Goal: Task Accomplishment & Management: Manage account settings

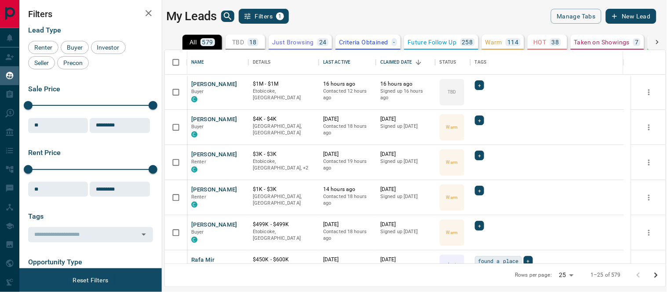
scroll to position [206, 493]
click at [203, 81] on button "[PERSON_NAME]" at bounding box center [214, 84] width 46 height 8
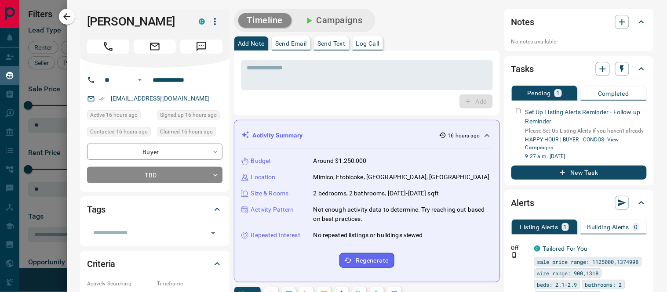
click at [371, 42] on p "Log Call" at bounding box center [367, 43] width 23 height 6
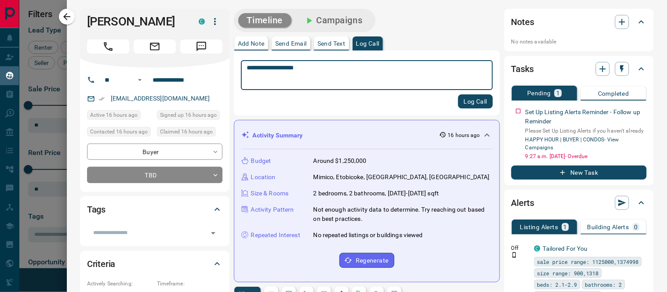
type textarea "**********"
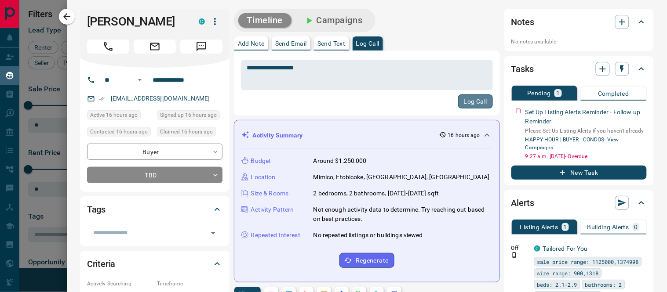
click at [467, 104] on button "Log Call" at bounding box center [475, 102] width 35 height 14
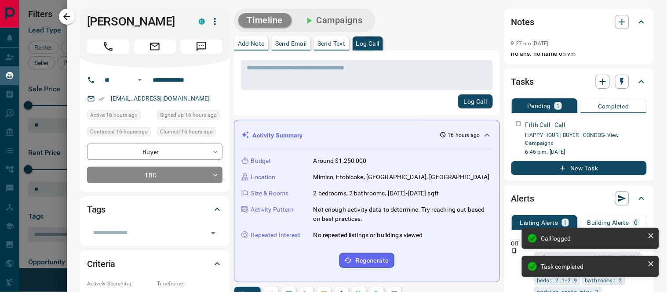
scroll to position [98, 0]
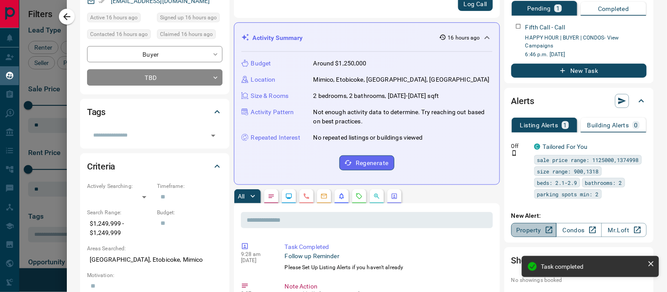
click at [524, 223] on link "Property" at bounding box center [533, 230] width 45 height 14
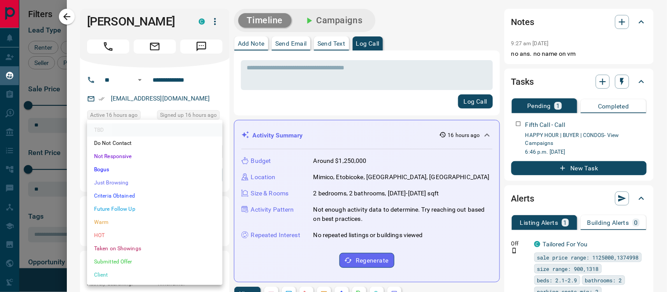
click at [214, 173] on body "Lead Transfers Claim Leads My Leads Tasks Opportunities Deals Campaigns Automat…" at bounding box center [333, 140] width 667 height 281
click at [100, 223] on li "Warm" at bounding box center [154, 222] width 135 height 13
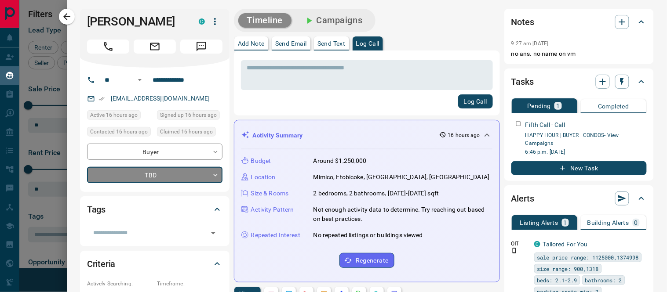
type input "*"
